Goal: Navigation & Orientation: Find specific page/section

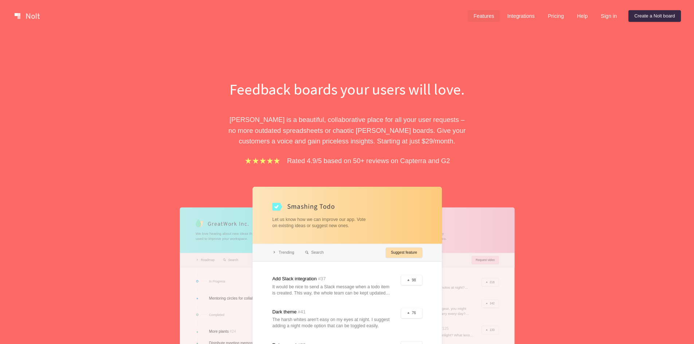
click at [481, 14] on link "Features" at bounding box center [484, 16] width 32 height 12
